Goal: Find specific page/section: Find specific page/section

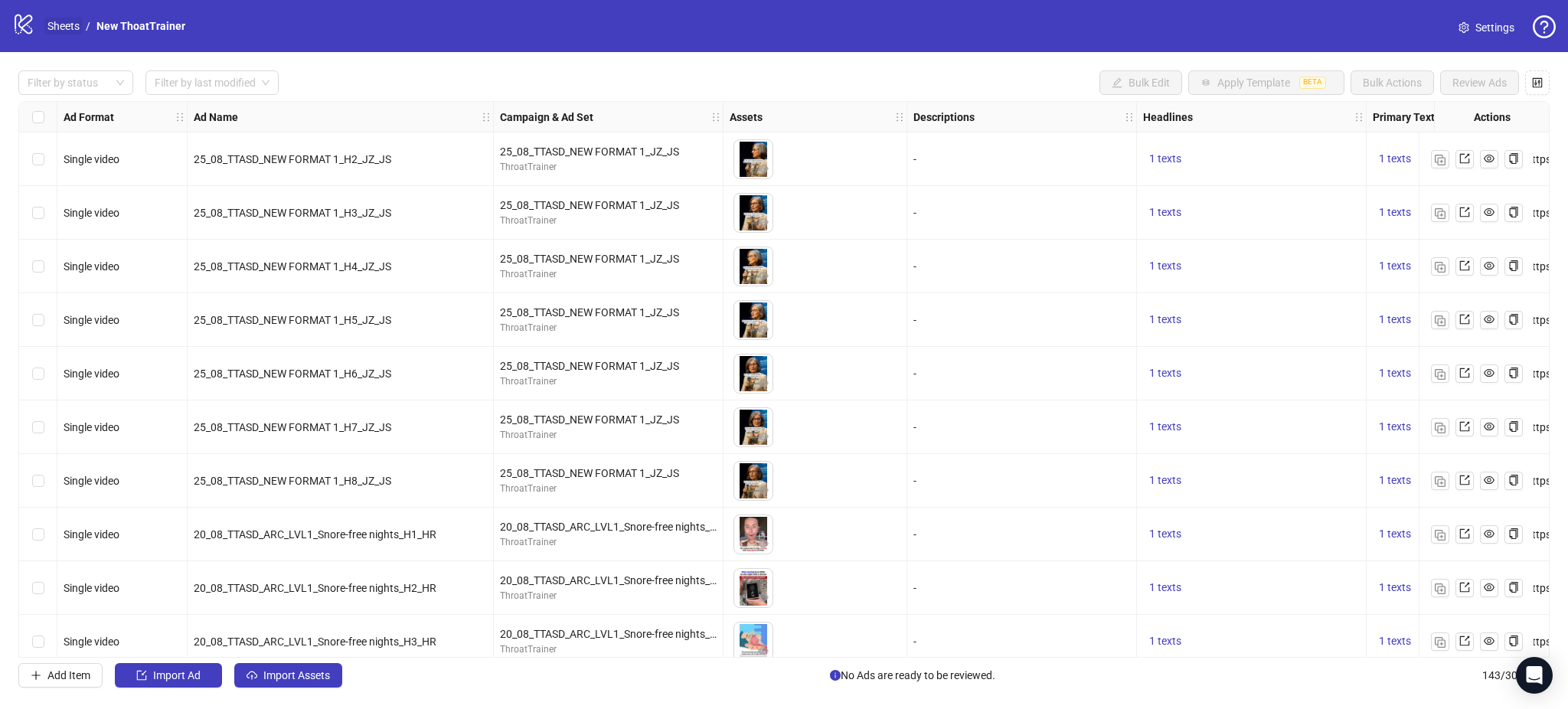
click at [72, 24] on link "Sheets" at bounding box center [63, 26] width 38 height 17
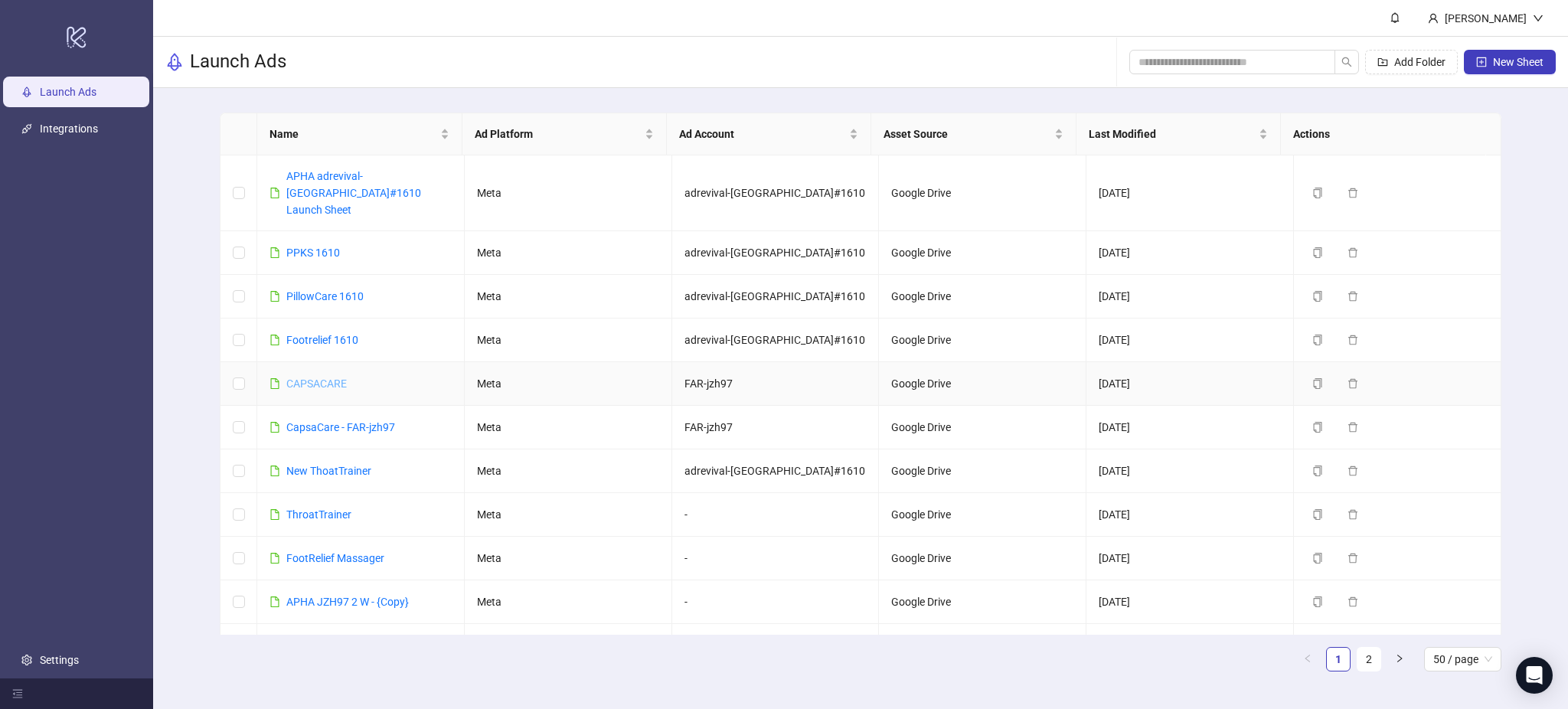
click at [324, 377] on link "CAPSACARE" at bounding box center [317, 383] width 61 height 12
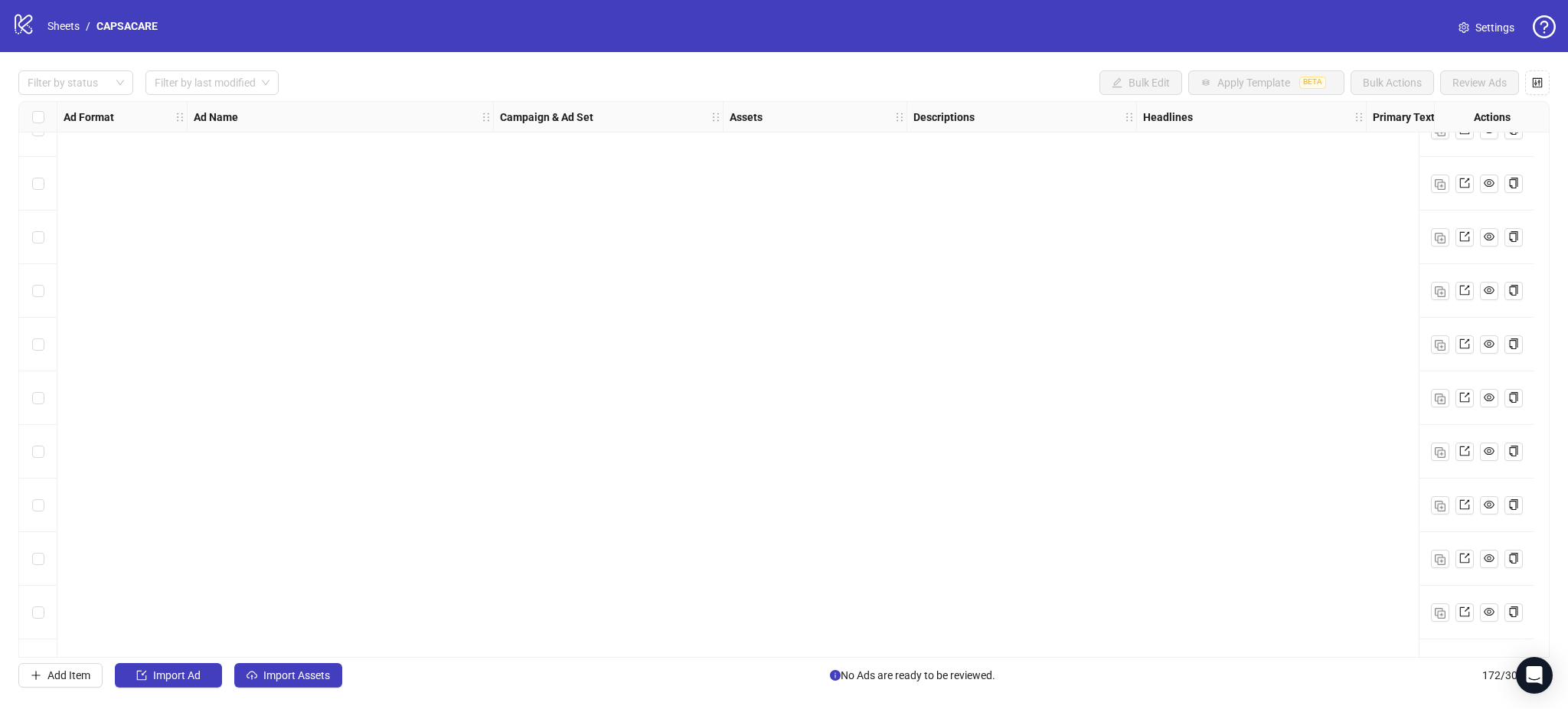
scroll to position [8698, 0]
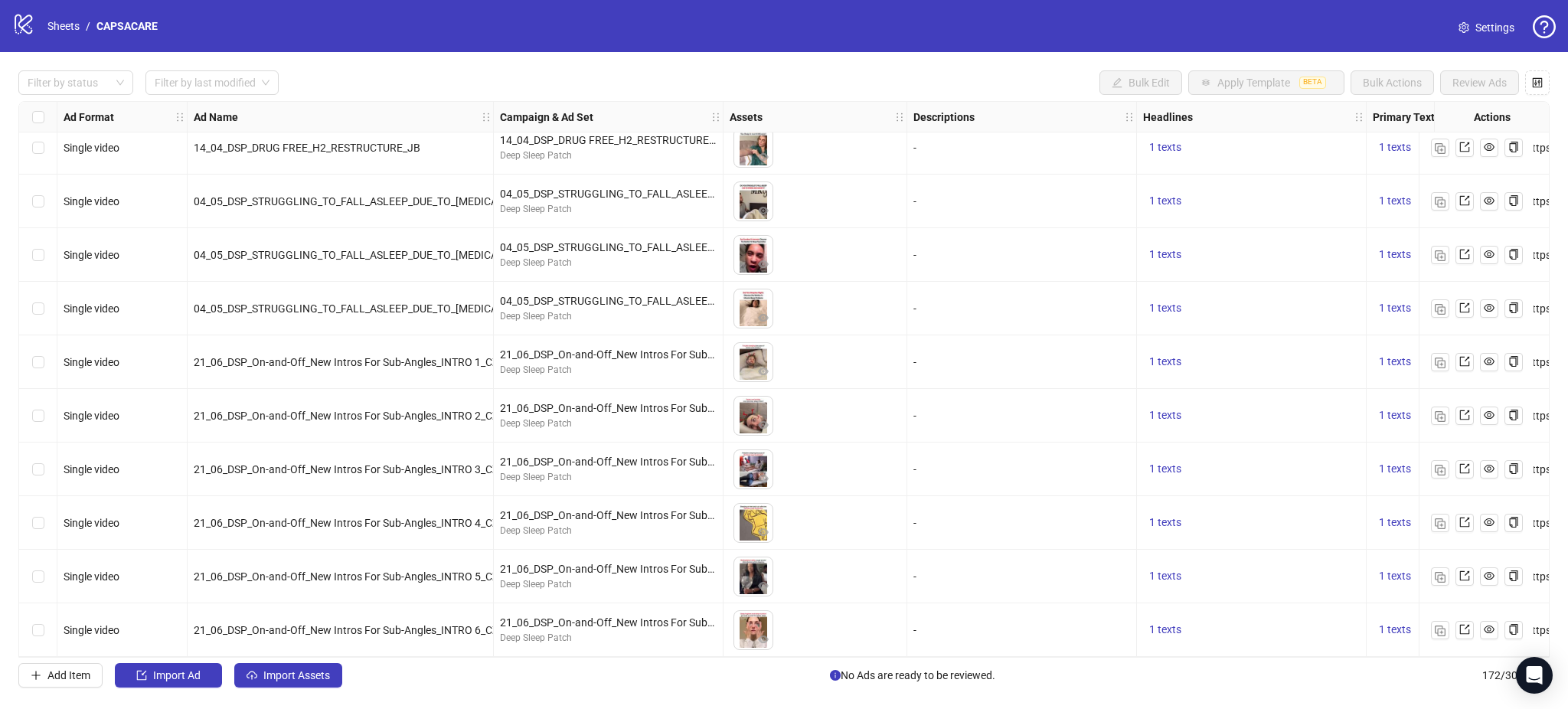
click at [1490, 13] on div "logo/logo-mobile Sheets / CAPSACARE Settings" at bounding box center [784, 26] width 1543 height 27
click at [1473, 23] on link "Settings" at bounding box center [1486, 27] width 80 height 24
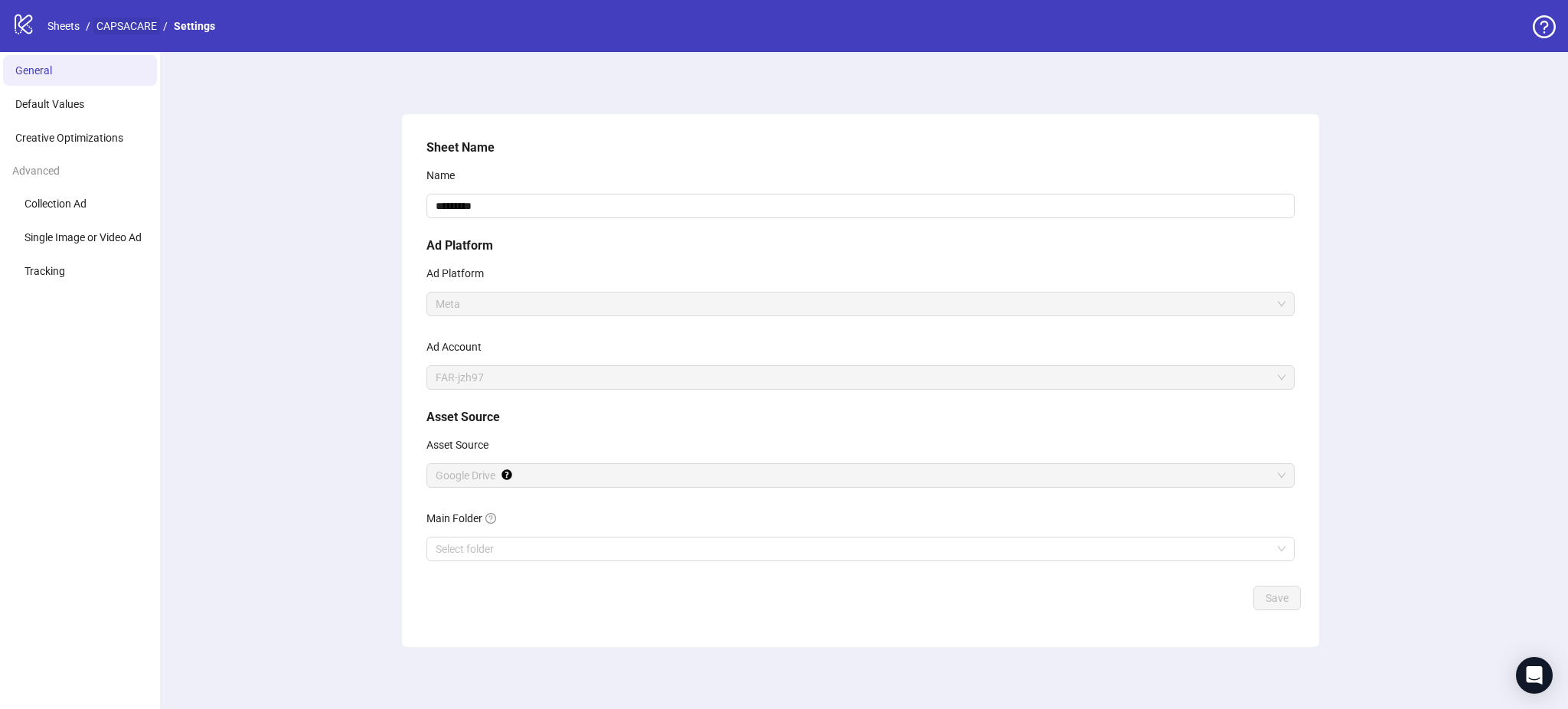
click at [132, 20] on link "CAPSACARE" at bounding box center [127, 26] width 67 height 17
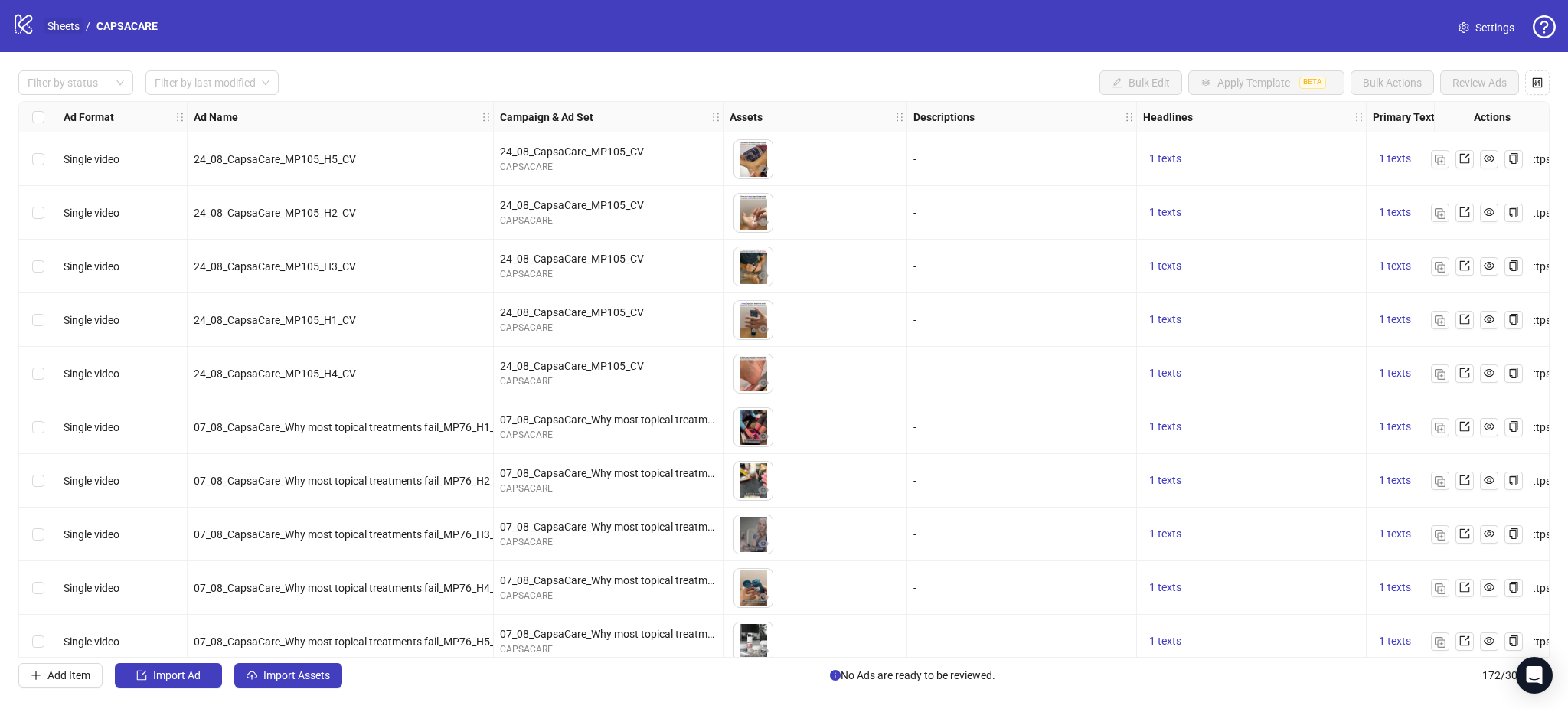
click at [52, 26] on link "Sheets" at bounding box center [63, 26] width 38 height 17
